Goal: Task Accomplishment & Management: Manage account settings

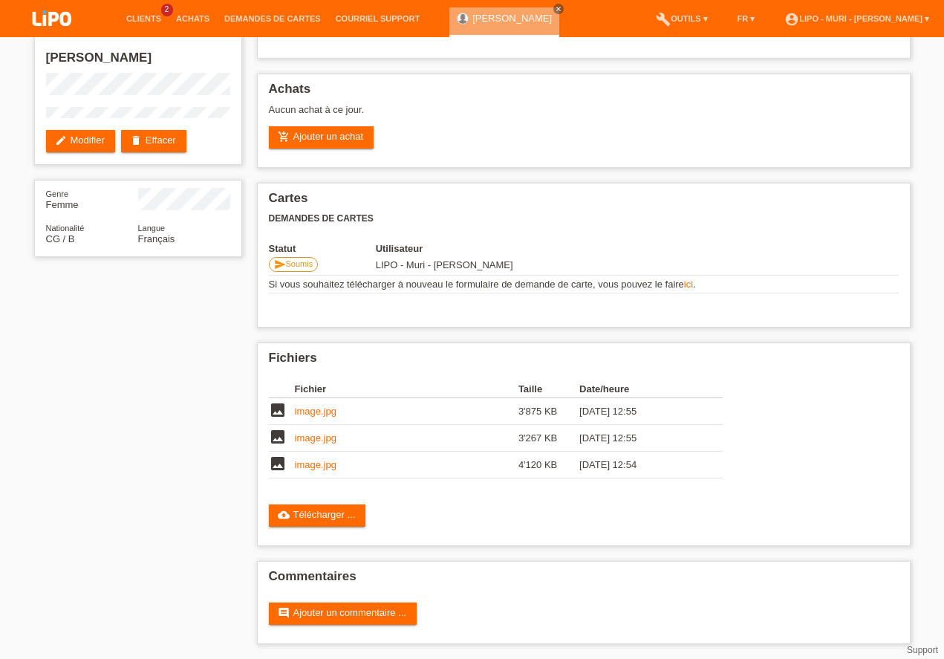
scroll to position [70, 0]
click at [322, 144] on link "add_shopping_cart Ajouter un achat" at bounding box center [321, 137] width 105 height 22
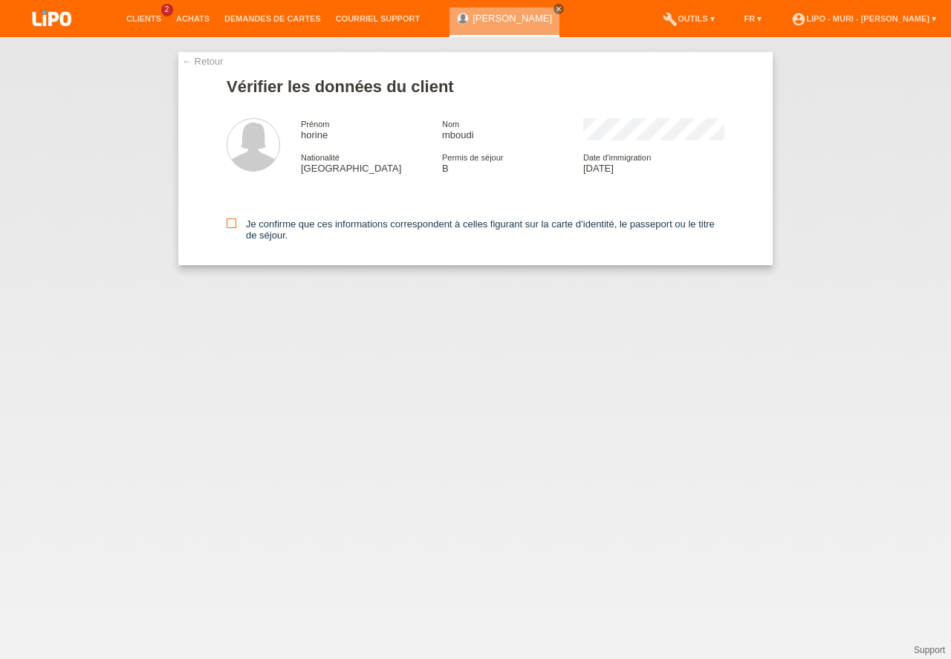
click at [234, 224] on icon at bounding box center [231, 223] width 10 height 10
click at [234, 224] on input "Je confirme que ces informations correspondent à celles figurant sur la carte d…" at bounding box center [231, 223] width 10 height 10
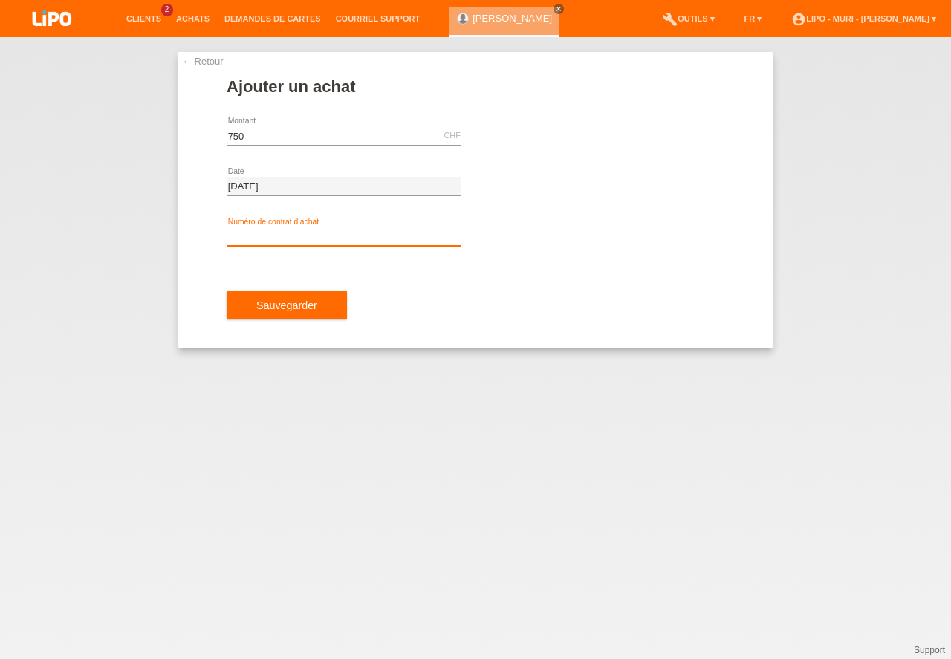
type input "750.00"
click at [284, 238] on input "text" at bounding box center [343, 236] width 234 height 19
type input "V70908"
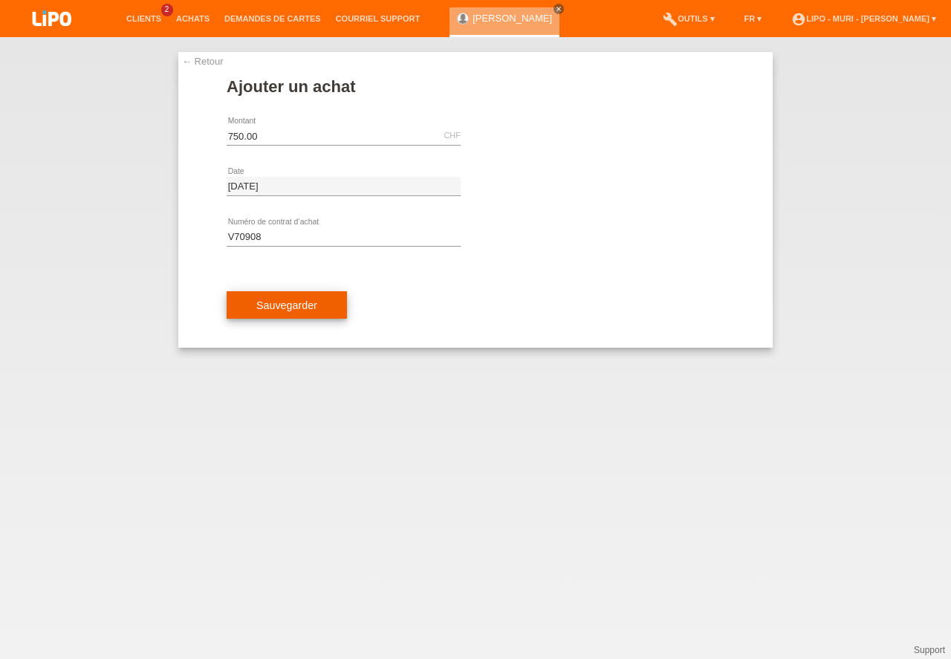
click at [313, 311] on button "Sauvegarder" at bounding box center [286, 305] width 120 height 28
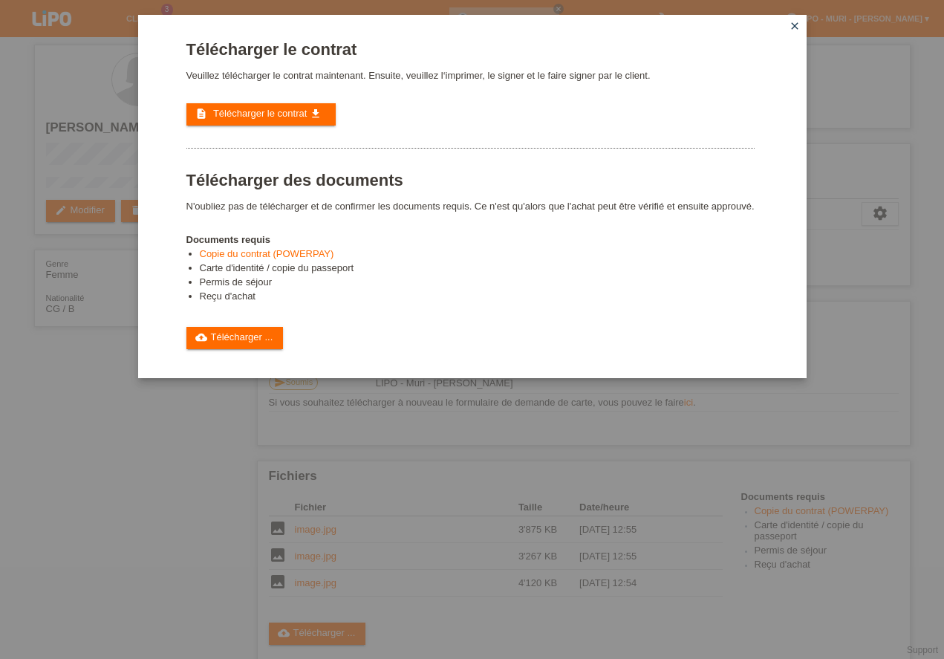
click at [284, 116] on span "Télécharger le contrat" at bounding box center [260, 113] width 94 height 11
click at [569, 256] on li "Copie du contrat (POWERPAY)" at bounding box center [477, 255] width 555 height 14
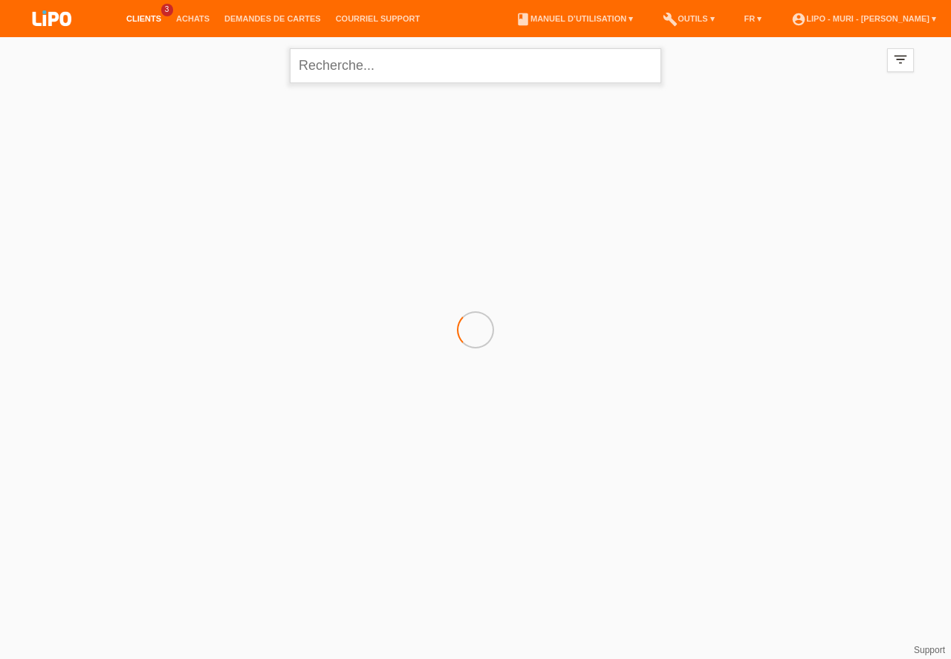
click at [386, 71] on input "text" at bounding box center [475, 65] width 371 height 35
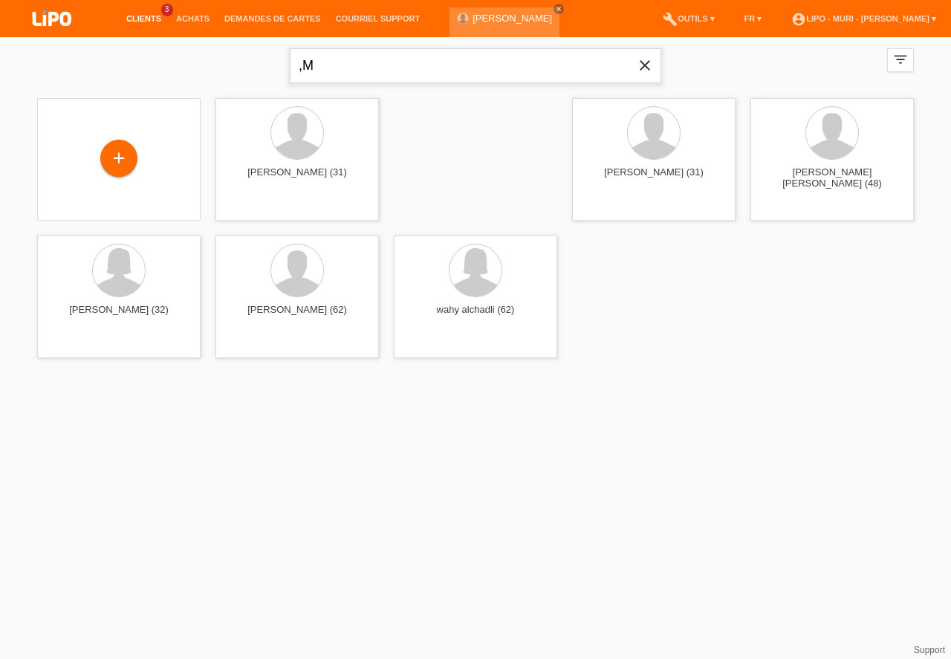
type input ","
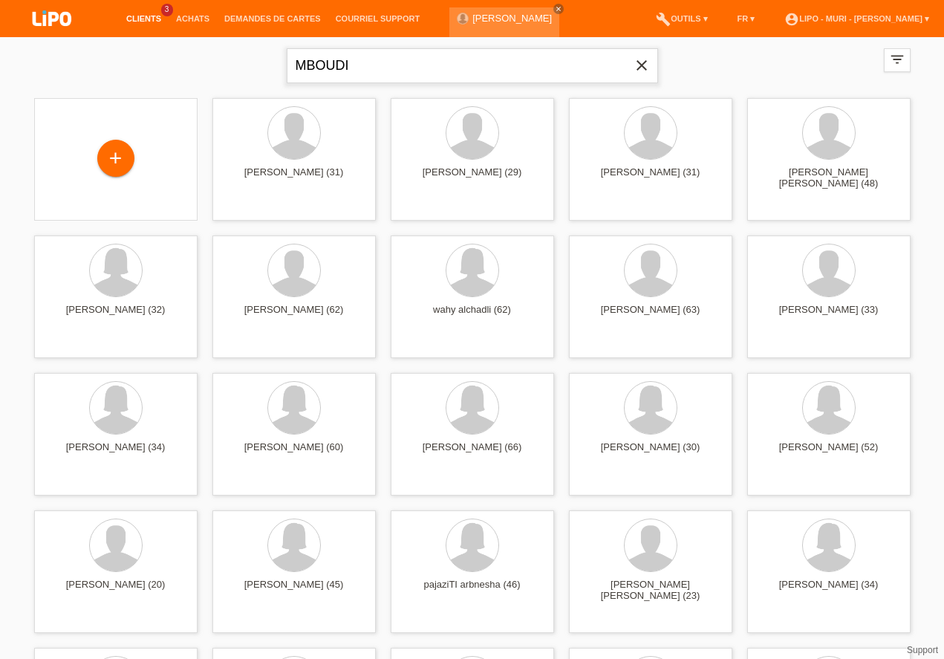
type input "MBOUDI"
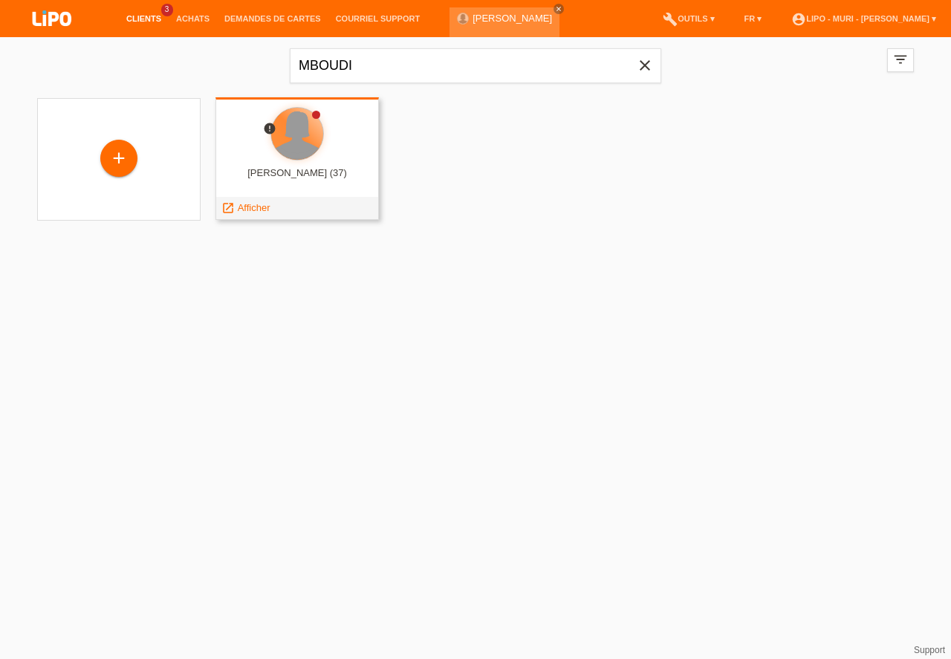
click at [293, 150] on div at bounding box center [297, 134] width 52 height 52
click at [321, 171] on div "horine mboudi (37)" at bounding box center [297, 179] width 140 height 24
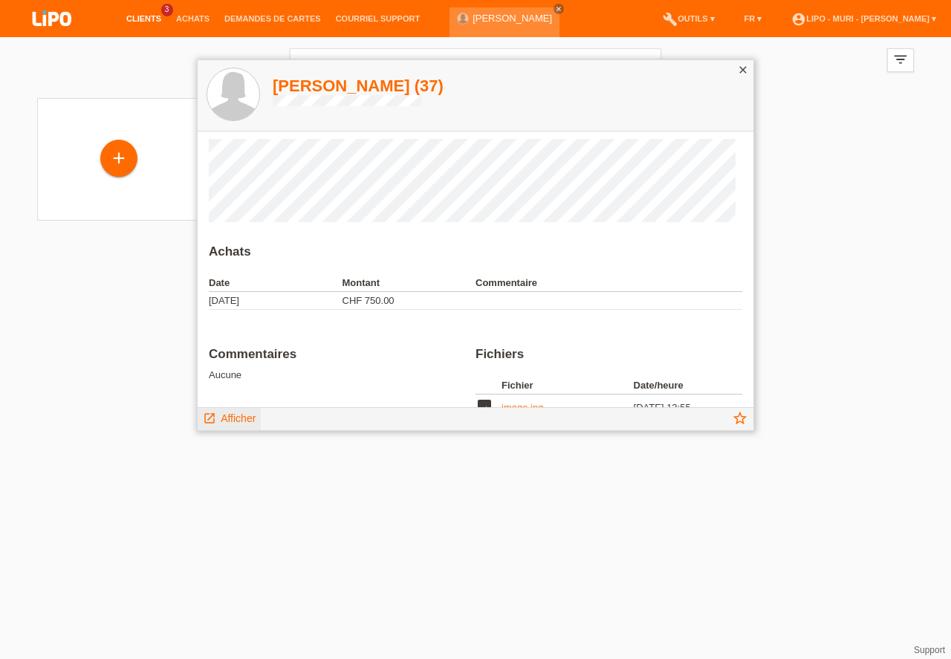
click at [242, 417] on span "Afficher" at bounding box center [238, 418] width 35 height 12
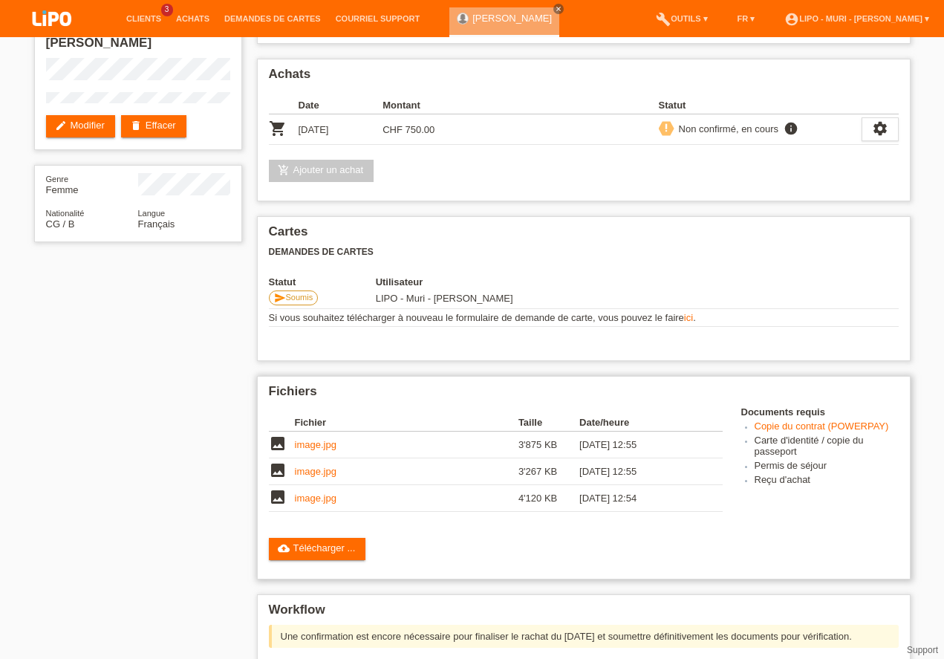
scroll to position [127, 0]
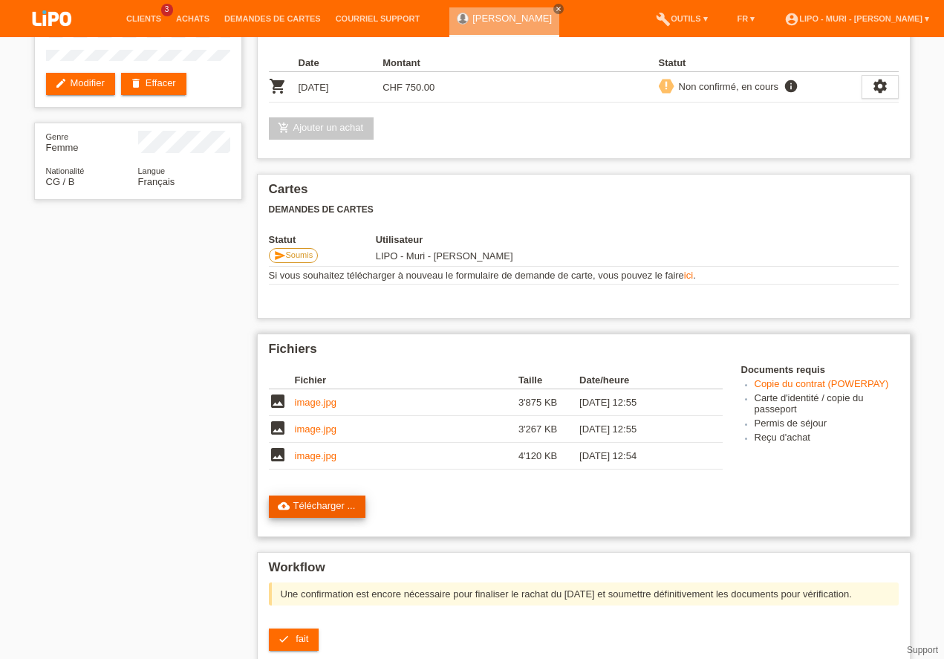
click at [308, 506] on link "cloud_upload Télécharger ..." at bounding box center [317, 506] width 97 height 22
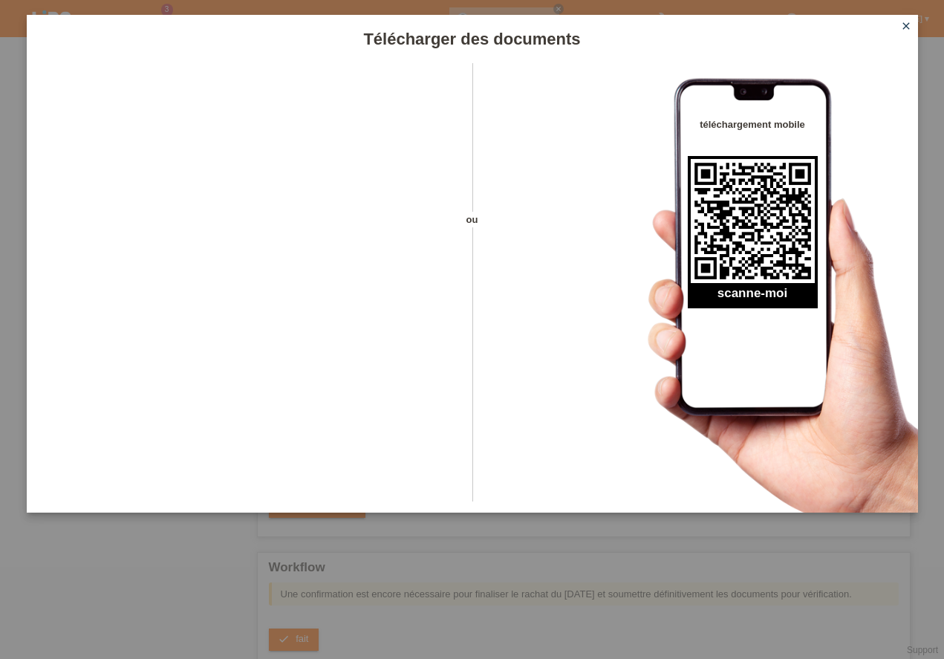
click at [910, 27] on icon "close" at bounding box center [906, 26] width 12 height 12
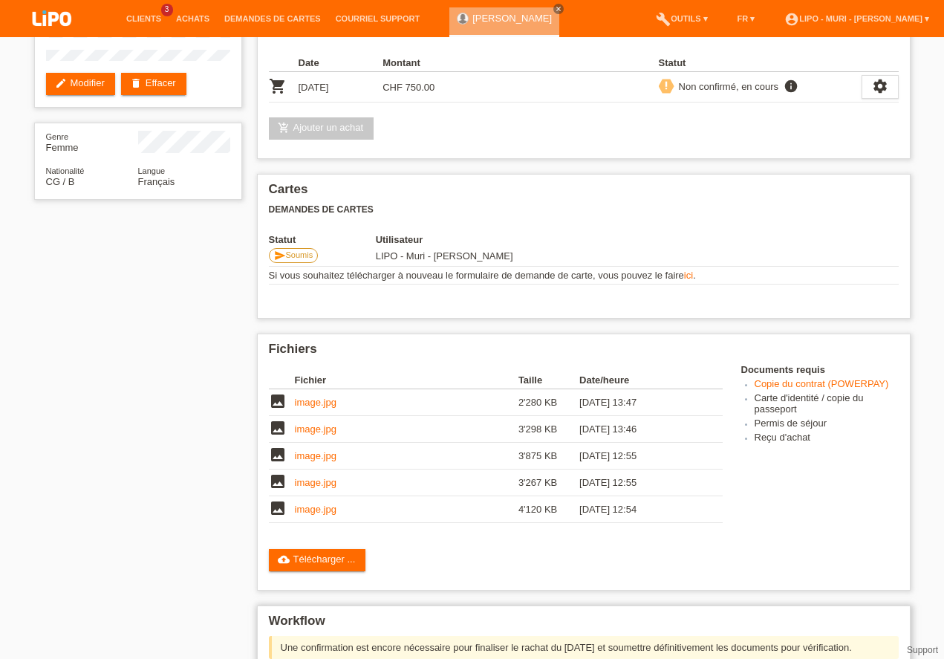
scroll to position [309, 0]
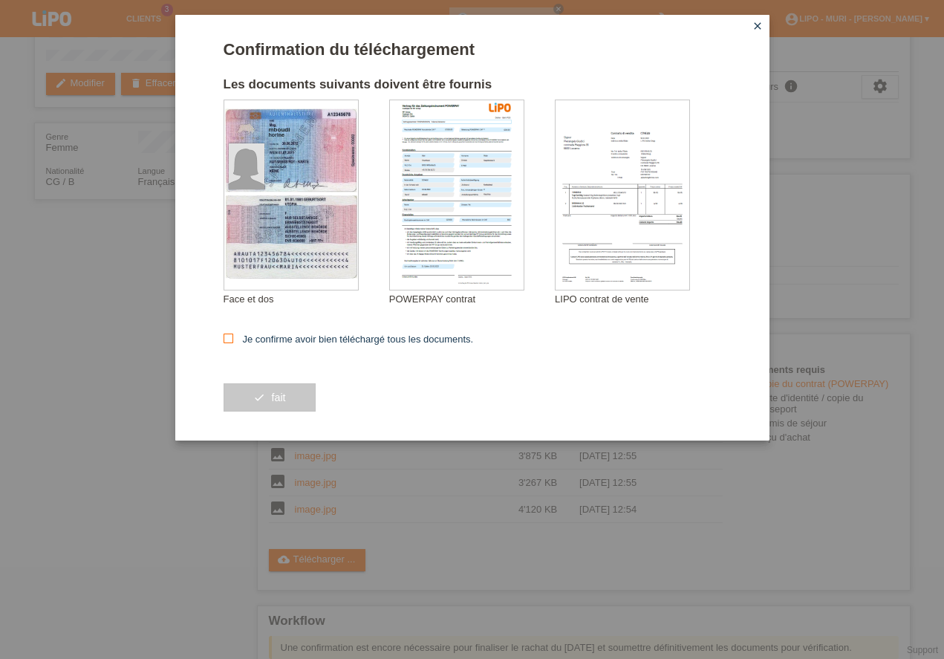
click at [231, 339] on icon at bounding box center [229, 338] width 10 height 10
click at [231, 339] on input "Je confirme avoir bien téléchargé tous les documents." at bounding box center [229, 338] width 10 height 10
checkbox input "true"
click at [280, 402] on button "check fait" at bounding box center [270, 397] width 92 height 28
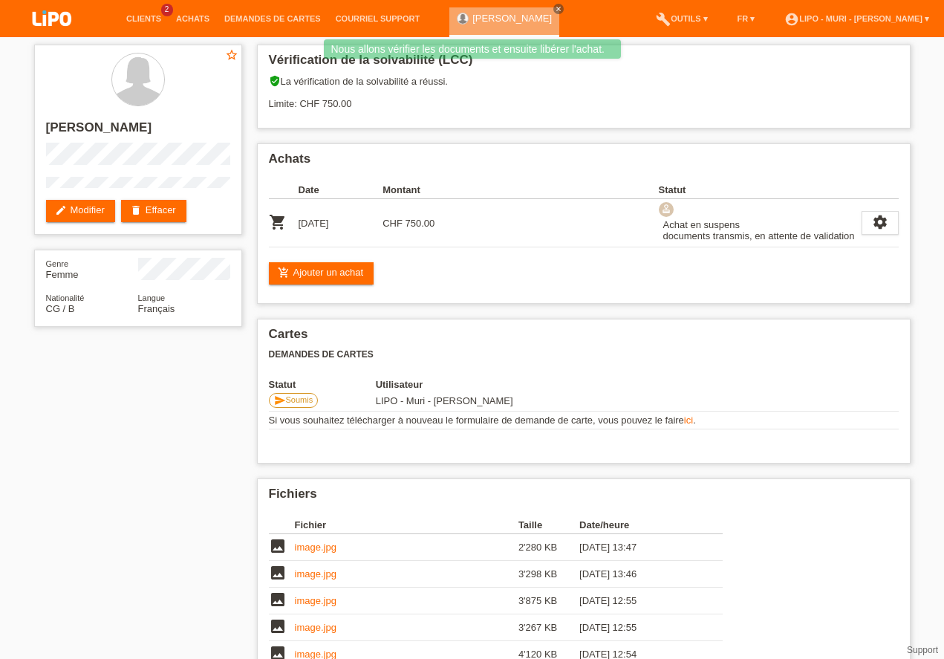
click at [115, 598] on div "star_border horine mboudi edit Modifier delete Effacer Genre Femme Nationalité …" at bounding box center [472, 442] width 891 height 811
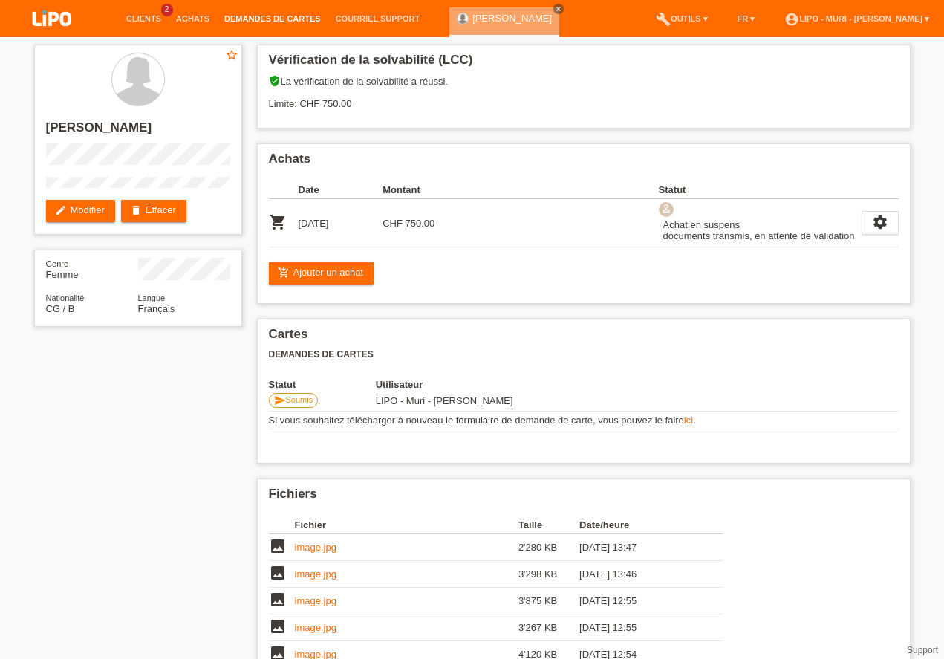
click at [236, 19] on link "Demandes de cartes" at bounding box center [272, 18] width 111 height 9
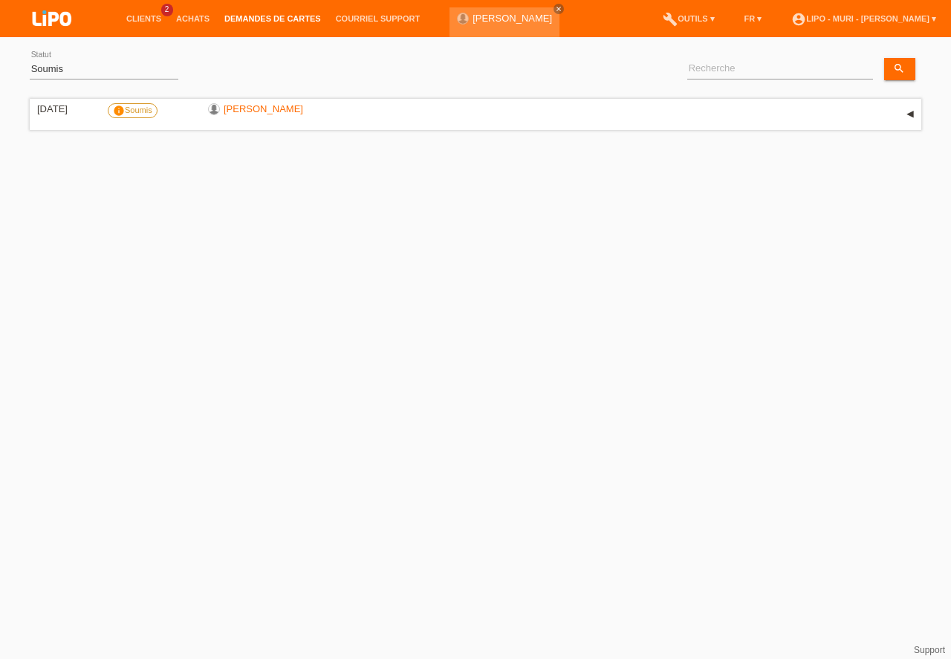
click at [255, 13] on li "Demandes de cartes" at bounding box center [272, 19] width 111 height 38
click at [50, 68] on select "(Tous) Soumis Transmis Rejeté Contrôlé Exporte Refus Finalisé Archiver" at bounding box center [104, 69] width 149 height 18
select select "ALL"
click at [0, 0] on option "(Tous)" at bounding box center [0, 0] width 0 height 0
click at [226, 69] on link "appliquer" at bounding box center [218, 69] width 59 height 22
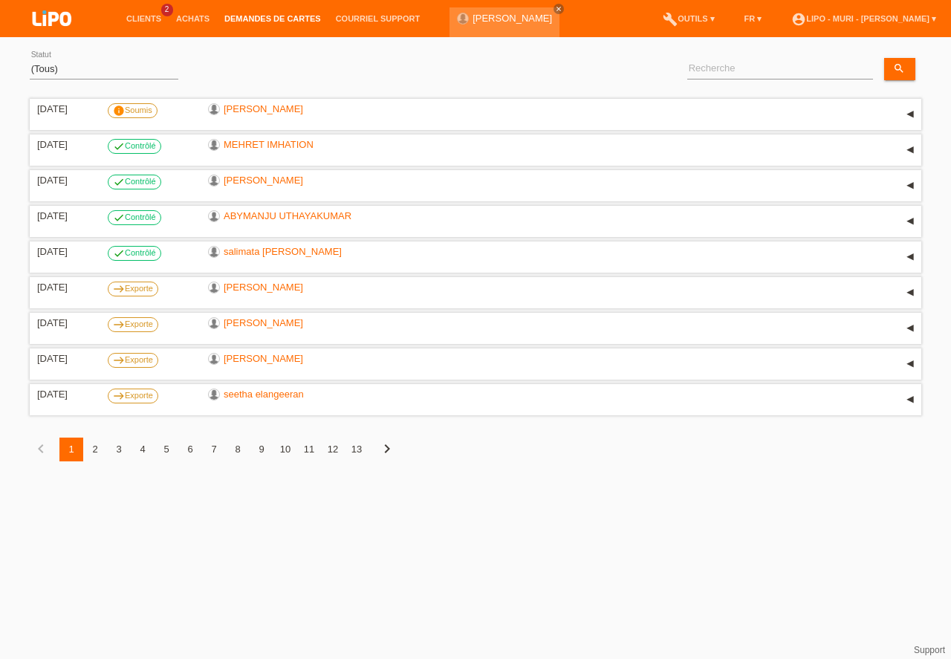
click at [97, 447] on div "2" at bounding box center [95, 449] width 24 height 24
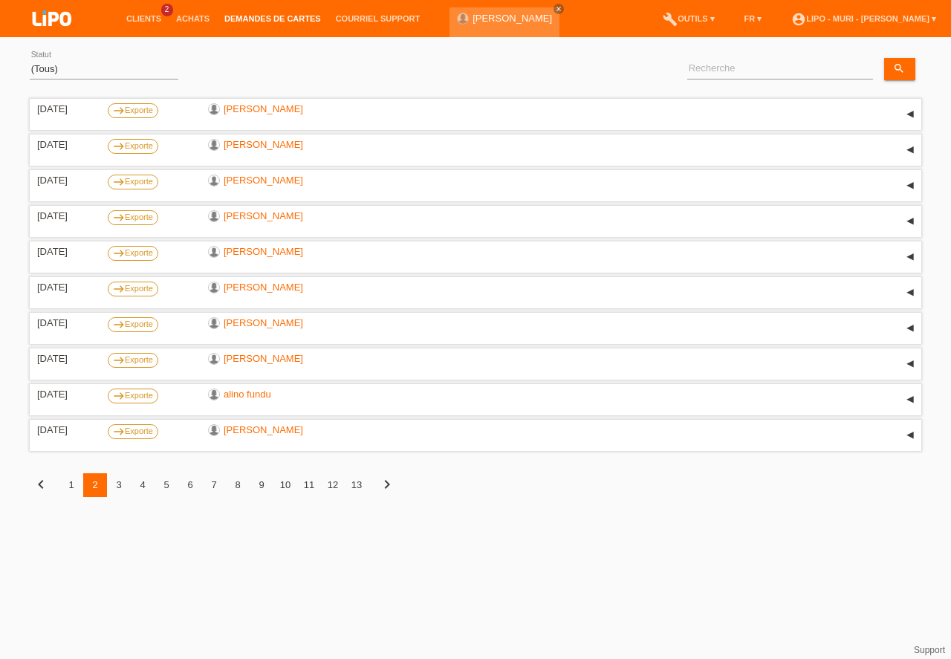
click at [120, 482] on div "3" at bounding box center [119, 485] width 24 height 24
click at [94, 483] on div "2" at bounding box center [95, 485] width 24 height 24
click at [69, 482] on div "1" at bounding box center [71, 485] width 24 height 24
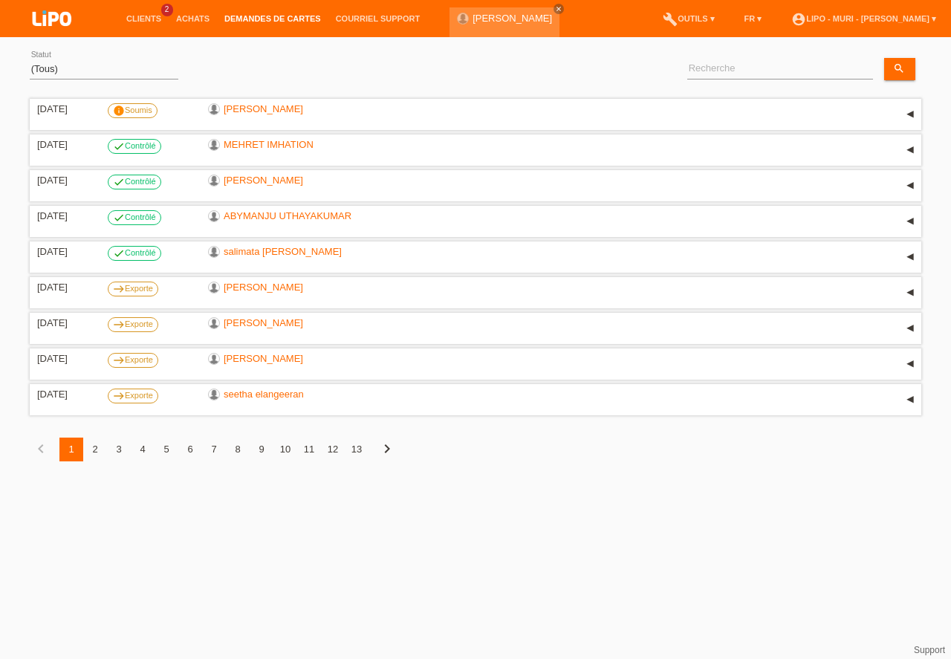
click at [108, 483] on html "Clients 2 Achats Demandes de cartes Courriel Support close menu" at bounding box center [475, 241] width 951 height 483
